Goal: Task Accomplishment & Management: Manage account settings

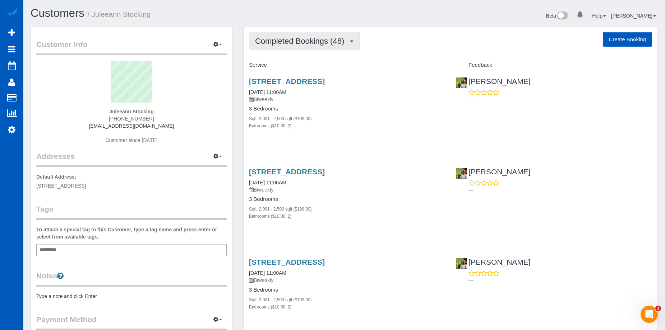
click at [327, 42] on span "Completed Bookings (48)" at bounding box center [301, 41] width 93 height 9
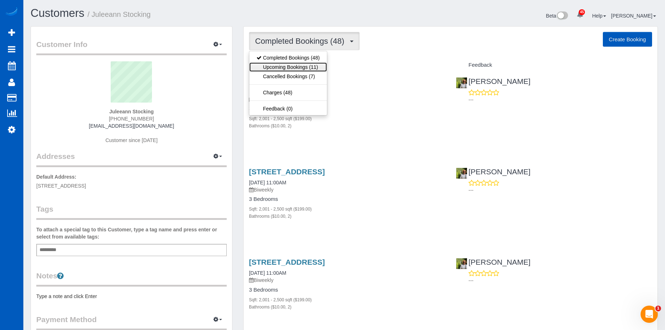
click at [311, 66] on link "Upcoming Bookings (11)" at bounding box center [288, 66] width 78 height 9
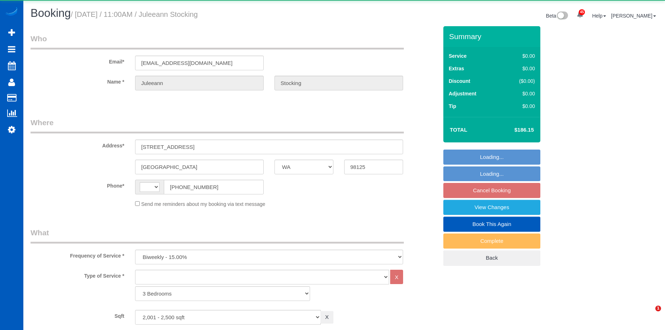
select select "WA"
select select "2001"
select select "2"
select select "string:[GEOGRAPHIC_DATA]"
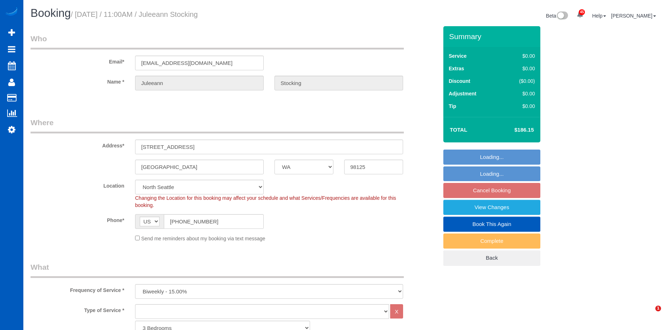
select select "object:995"
select select "spot2"
select select "2001"
select select "2"
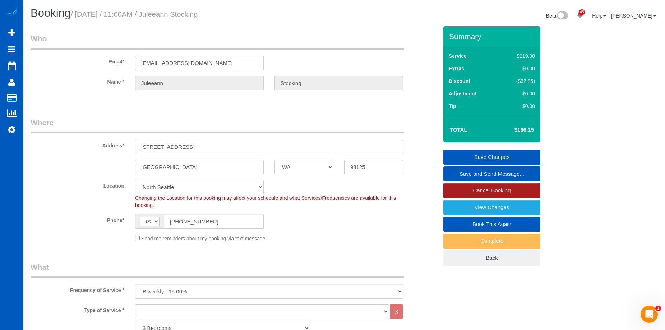
click at [461, 188] on link "Cancel Booking" at bounding box center [491, 190] width 97 height 15
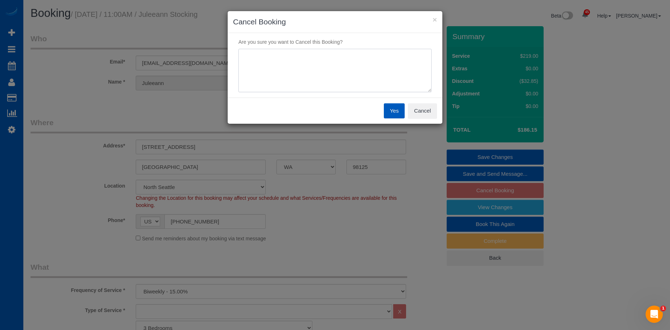
click at [368, 67] on textarea at bounding box center [334, 71] width 193 height 44
type textarea "Skip. Out of town."
click at [399, 109] on button "Yes" at bounding box center [394, 110] width 21 height 15
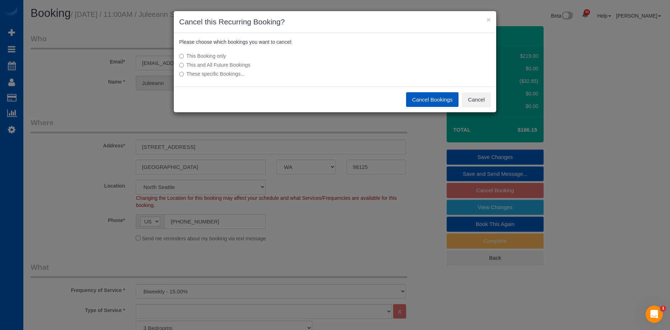
click at [428, 99] on button "Cancel Bookings" at bounding box center [432, 99] width 53 height 15
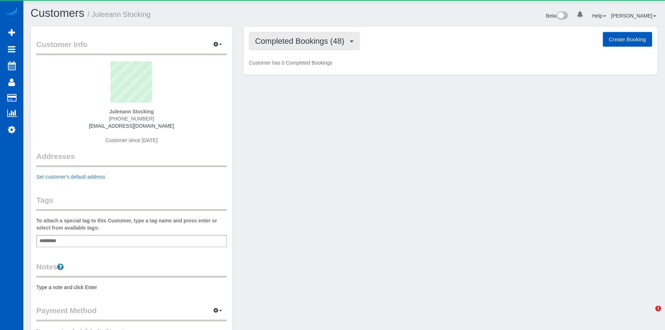
click at [320, 39] on span "Completed Bookings (48)" at bounding box center [301, 41] width 93 height 9
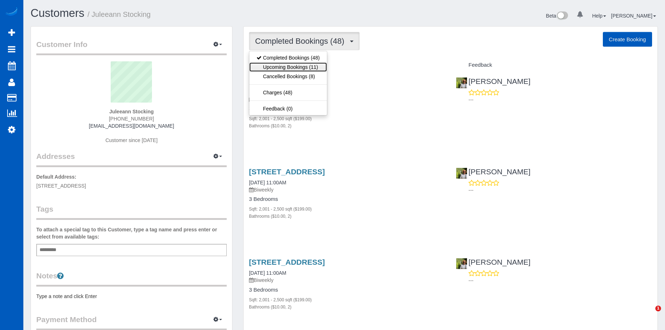
click at [311, 62] on link "Upcoming Bookings (11)" at bounding box center [288, 66] width 78 height 9
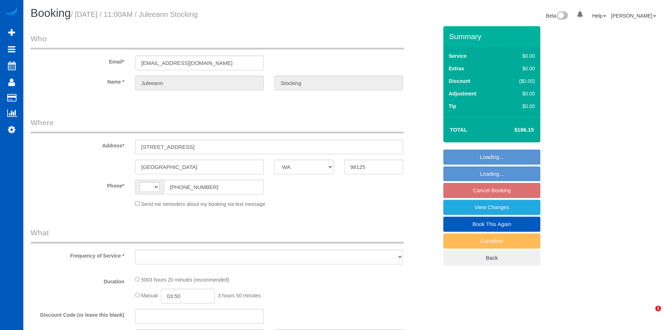
select select "WA"
select select "string:[GEOGRAPHIC_DATA]"
select select "object:805"
select select "string:fspay-4e795883-60b9-44ee-84a6-c36344d670c5"
select select "spot2"
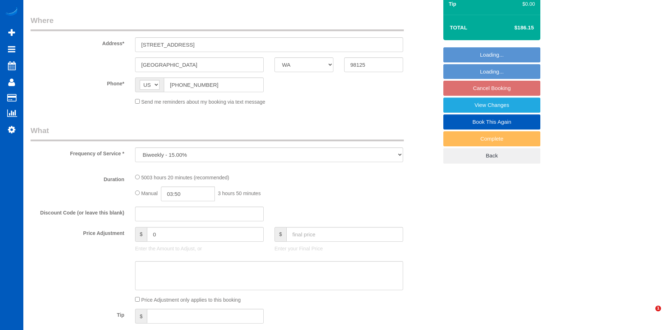
scroll to position [108, 0]
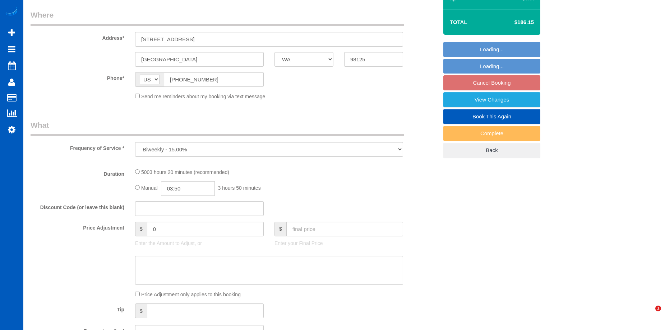
select select "2001"
select select "2"
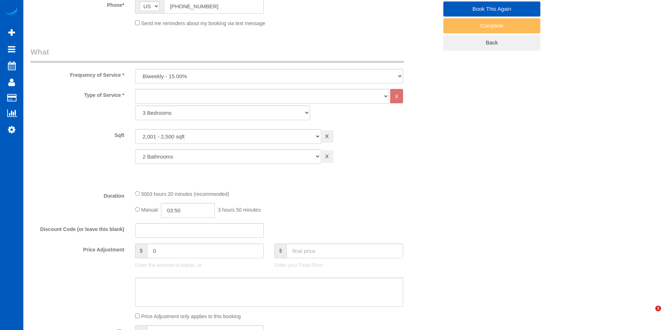
select select "2001"
select select "2"
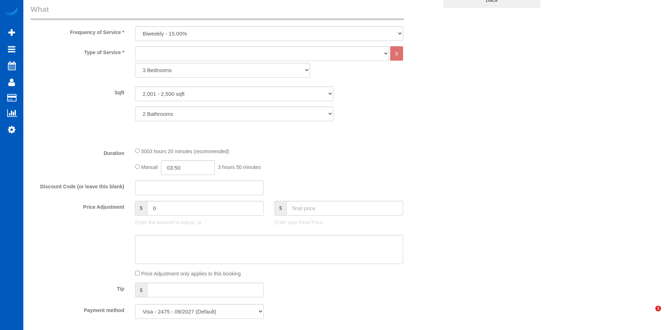
select select "object:1279"
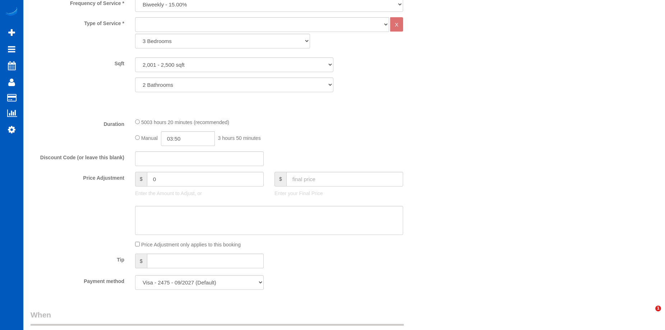
select select "spot19"
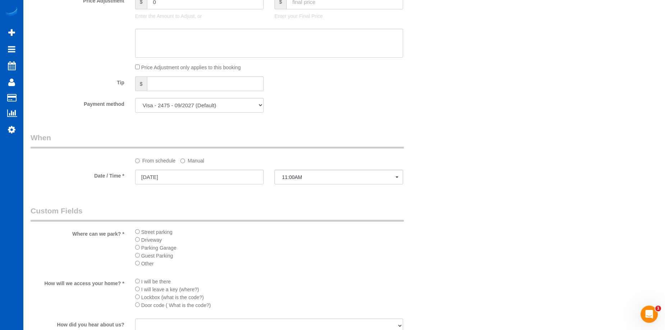
scroll to position [468, 0]
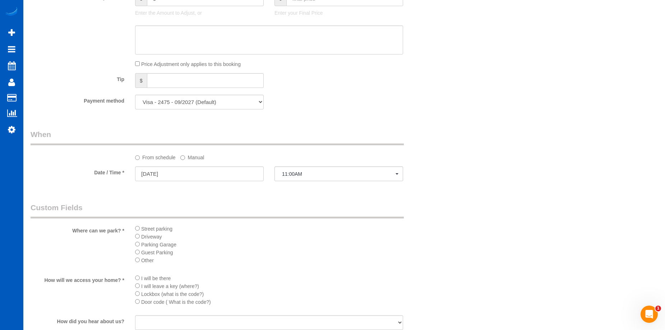
click at [190, 156] on label "Manual" at bounding box center [192, 157] width 24 height 10
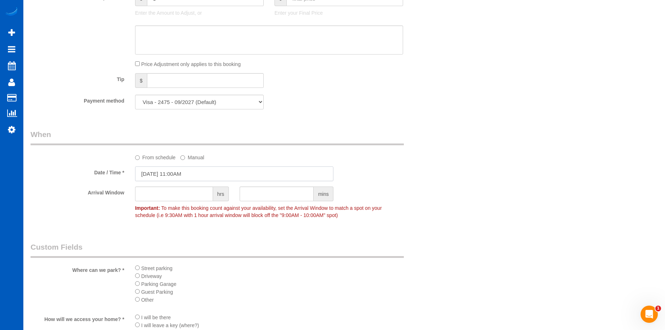
click at [201, 171] on input "10/08/2025 11:00AM" at bounding box center [234, 174] width 198 height 15
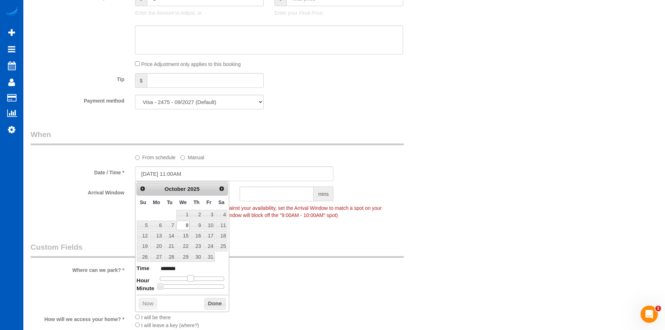
type input "10/08/2025 12:00PM"
type input "*******"
type input "10/08/2025 1:00PM"
type input "******"
type input "10/08/2025 2:00PM"
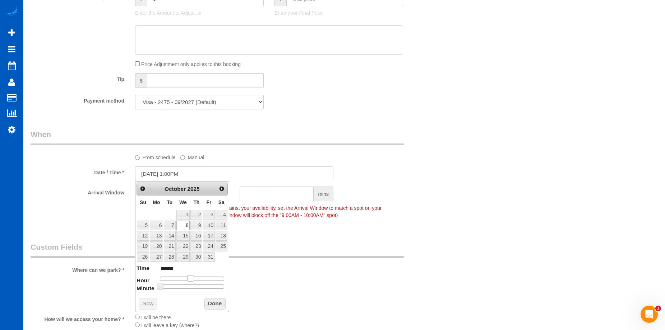
type input "******"
drag, startPoint x: 191, startPoint y: 278, endPoint x: 200, endPoint y: 280, distance: 8.4
click at [200, 280] on span at bounding box center [198, 278] width 6 height 6
click at [154, 289] on dt "Minute" at bounding box center [145, 289] width 18 height 9
type input "10/08/2025 2:05PM"
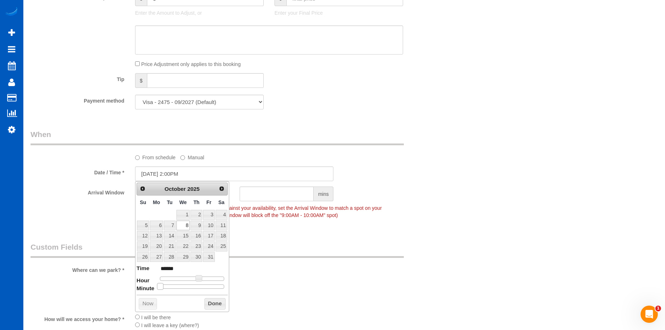
type input "******"
type input "10/08/2025 2:10PM"
type input "******"
type input "10/08/2025 2:15PM"
type input "******"
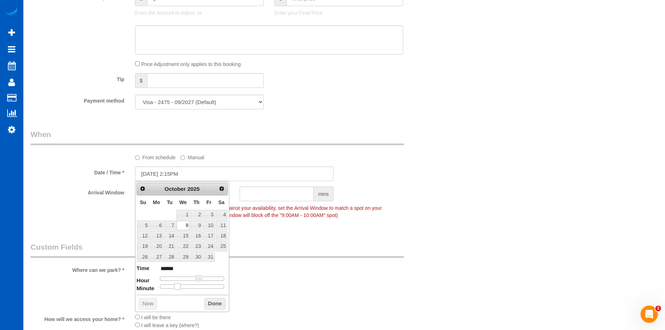
type input "10/08/2025 2:20PM"
type input "******"
type input "10/08/2025 2:25PM"
type input "******"
type input "[DATE] 2:30PM"
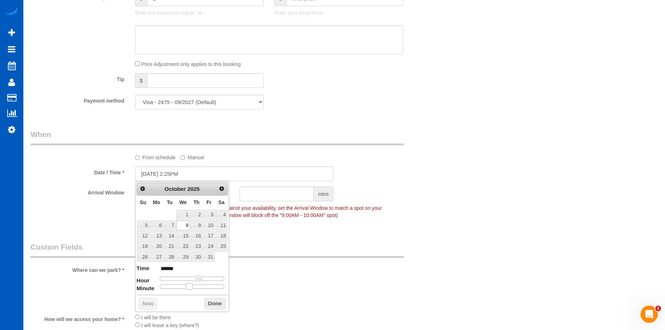
type input "******"
drag, startPoint x: 158, startPoint y: 288, endPoint x: 194, endPoint y: 288, distance: 35.9
click at [194, 288] on span at bounding box center [194, 286] width 6 height 6
click at [207, 305] on button "Done" at bounding box center [214, 303] width 21 height 11
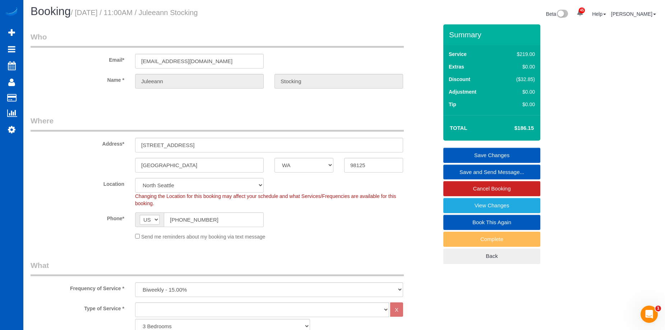
scroll to position [1, 0]
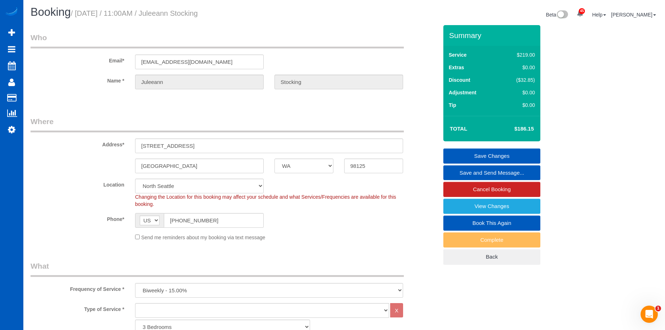
click at [464, 152] on link "Save Changes" at bounding box center [491, 156] width 97 height 15
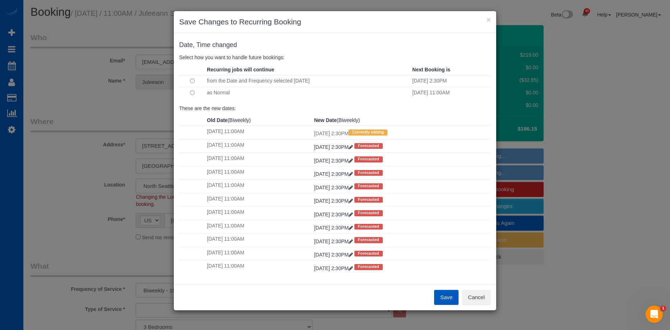
click at [448, 295] on button "Save" at bounding box center [446, 297] width 24 height 15
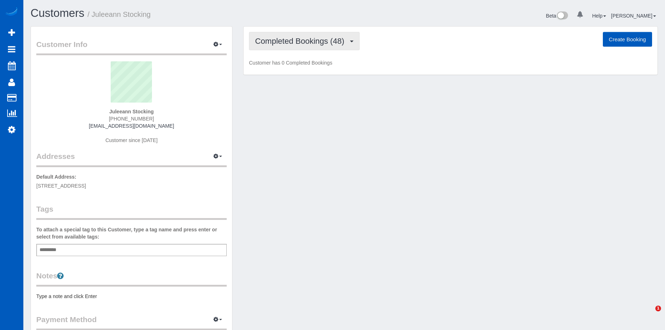
click at [296, 42] on span "Completed Bookings (48)" at bounding box center [301, 41] width 93 height 9
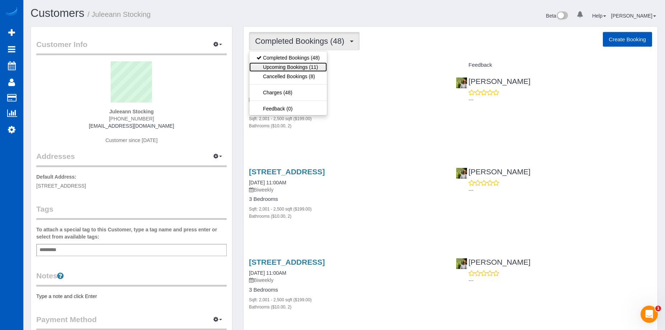
click at [302, 64] on link "Upcoming Bookings (11)" at bounding box center [288, 66] width 78 height 9
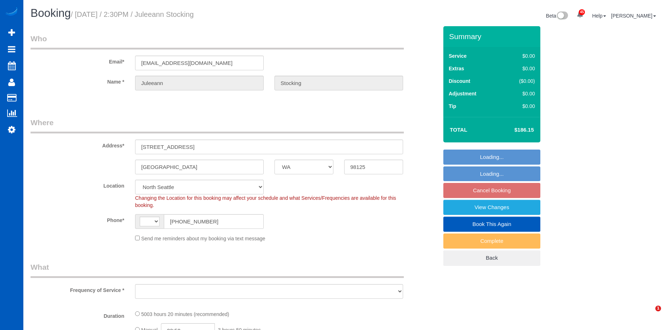
select select "WA"
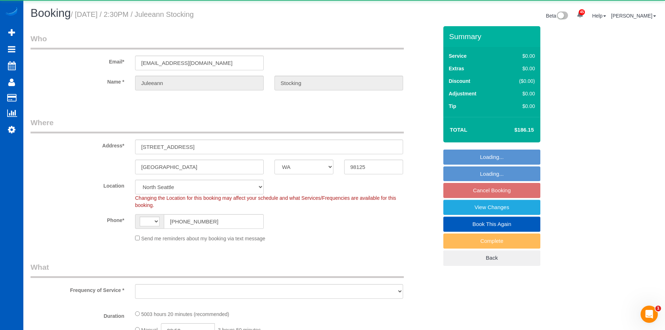
select select "string:[GEOGRAPHIC_DATA]"
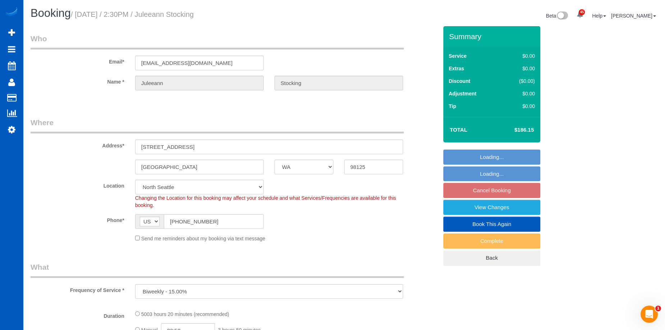
select select "object:1125"
select select "2001"
select select "2"
select select "2001"
select select "2"
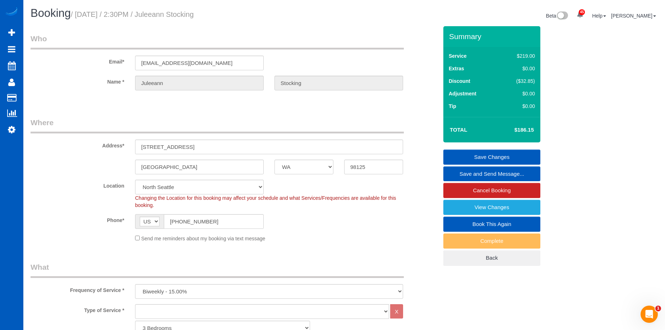
click at [460, 171] on link "Save and Send Message..." at bounding box center [491, 174] width 97 height 15
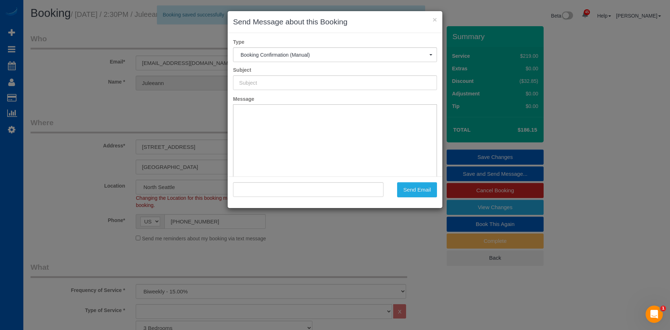
type input "Cleaning Service Confirmed!"
type input ""Juleeann Stocking" <[EMAIL_ADDRESS][DOMAIN_NAME]>"
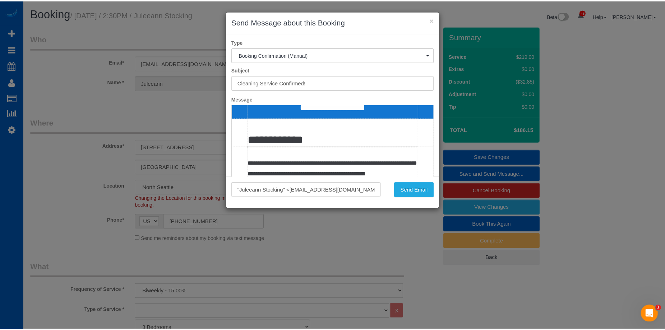
scroll to position [108, 0]
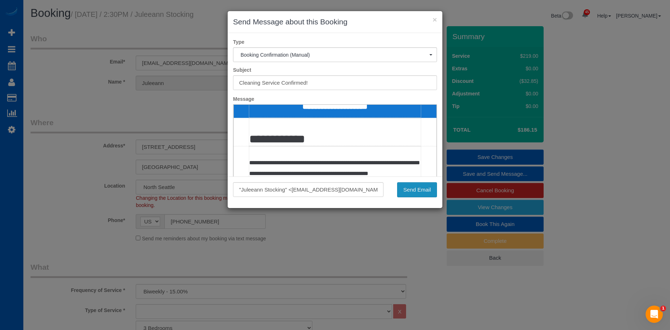
click at [429, 188] on button "Send Email" at bounding box center [417, 189] width 40 height 15
